Goal: Check status: Check status

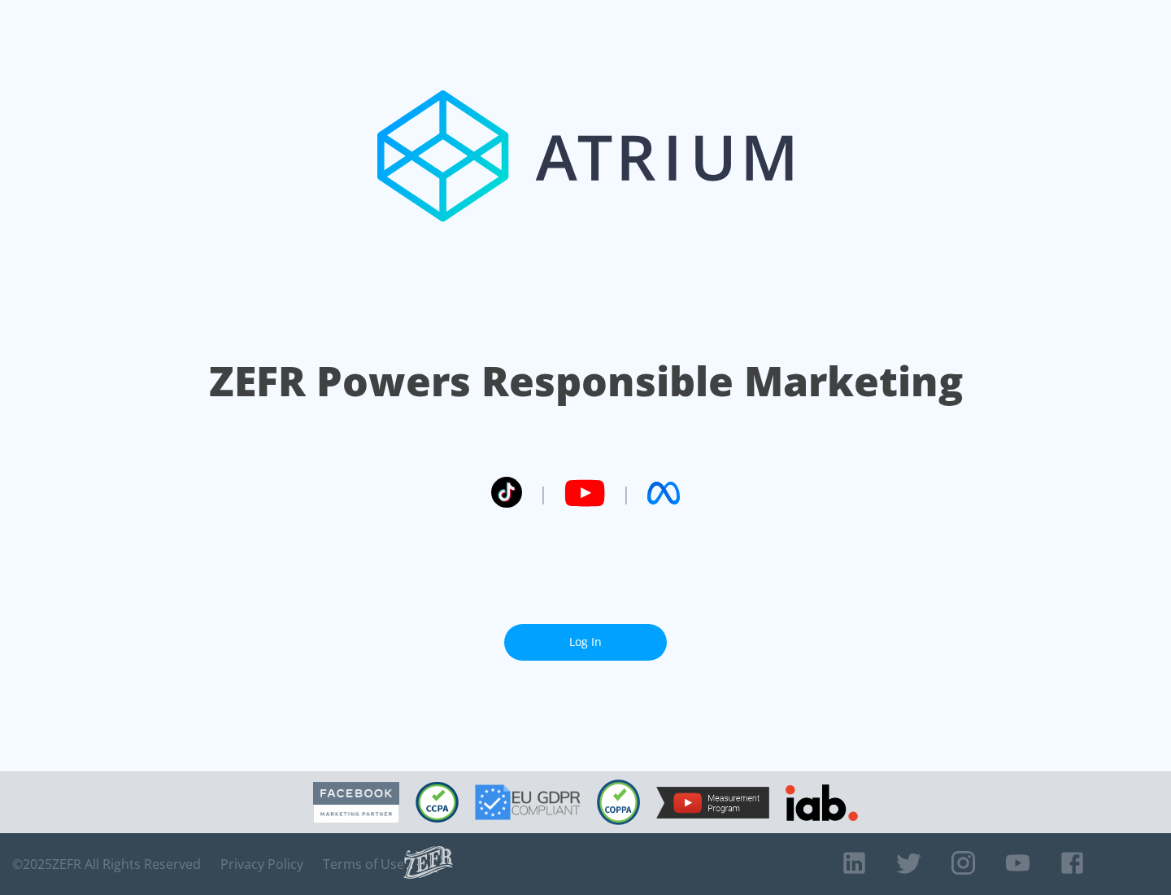
click at [586, 642] on link "Log In" at bounding box center [585, 642] width 163 height 37
